Goal: Communication & Community: Connect with others

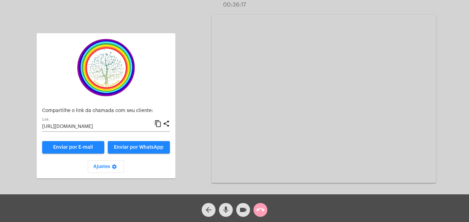
click at [258, 210] on mat-icon "call_end" at bounding box center [260, 209] width 8 height 8
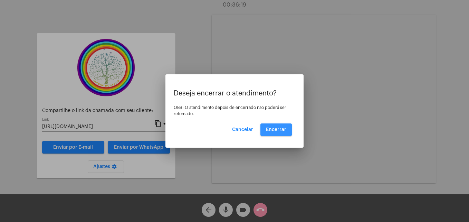
click at [275, 129] on span "Encerrar" at bounding box center [276, 129] width 20 height 5
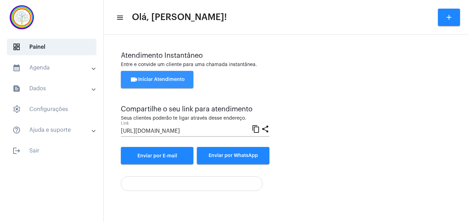
click at [166, 77] on span "videocam Iniciar Atendimento" at bounding box center [157, 79] width 55 height 5
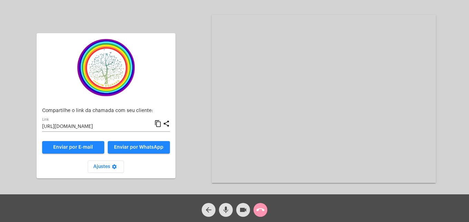
click at [159, 124] on mat-icon "content_copy" at bounding box center [157, 123] width 7 height 8
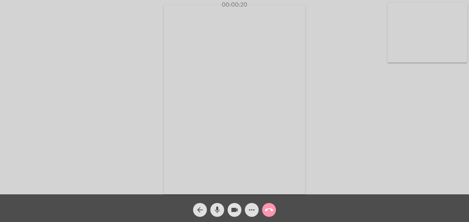
click at [390, 57] on video at bounding box center [427, 33] width 80 height 60
click at [179, 179] on video at bounding box center [297, 98] width 252 height 189
